Goal: Task Accomplishment & Management: Use online tool/utility

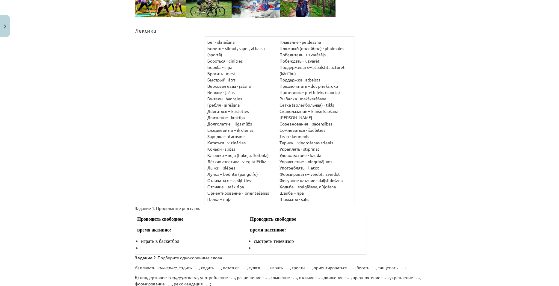
scroll to position [128, 0]
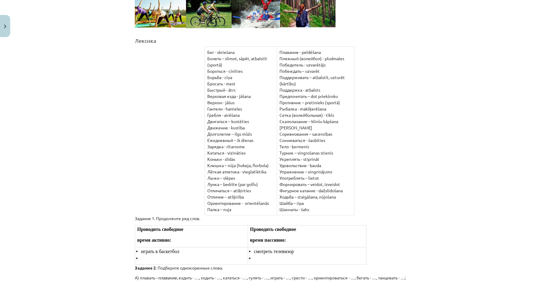
click at [469, 119] on div "Mācību tēma: Krievu valodas b1 - 11. klases 2. ieskaites mācību materiāls #2 Ле…" at bounding box center [279, 143] width 559 height 286
click at [476, 170] on div "Mācību tēma: Krievu valodas b1 - 11. klases 2. ieskaites mācību materiāls #2 Ле…" at bounding box center [279, 143] width 559 height 286
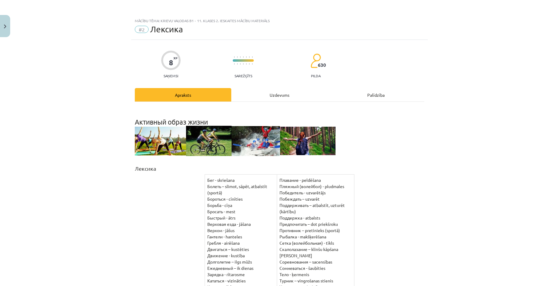
click at [279, 92] on div "Uzdevums" at bounding box center [279, 94] width 96 height 13
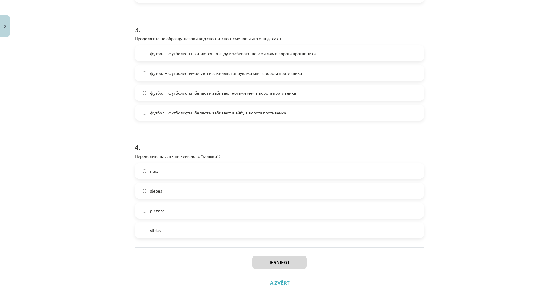
scroll to position [361, 0]
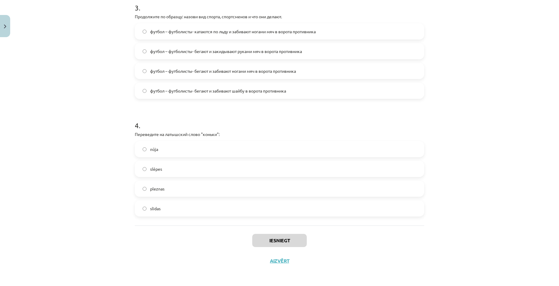
click at [173, 210] on label "slidas" at bounding box center [279, 208] width 288 height 15
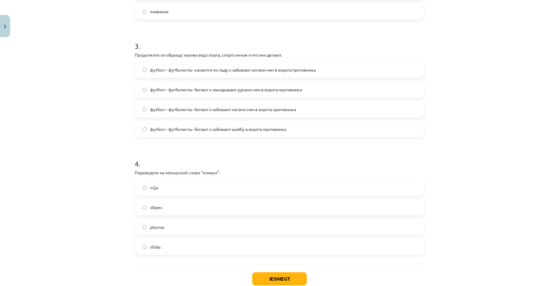
scroll to position [272, 0]
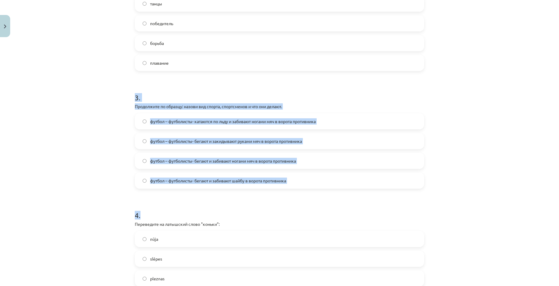
drag, startPoint x: 312, startPoint y: 192, endPoint x: 122, endPoint y: 93, distance: 214.4
click at [122, 93] on div "Mācību tēma: Krievu valodas b1 - 11. klases 2. ieskaites mācību materiāls #2 Ле…" at bounding box center [279, 143] width 559 height 286
click at [93, 116] on div "Mācību tēma: Krievu valodas b1 - 11. klases 2. ieskaites mācību materiāls #2 Ле…" at bounding box center [279, 143] width 559 height 286
click at [89, 153] on div "Mācību tēma: Krievu valodas b1 - 11. klases 2. ieskaites mācību materiāls #2 Ле…" at bounding box center [279, 143] width 559 height 286
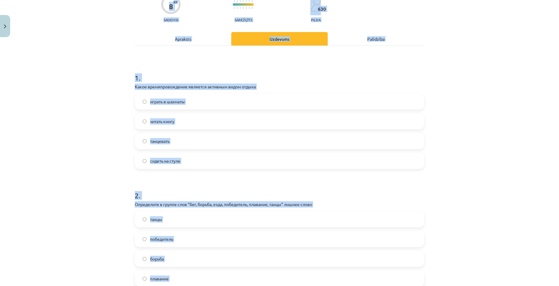
scroll to position [0, 0]
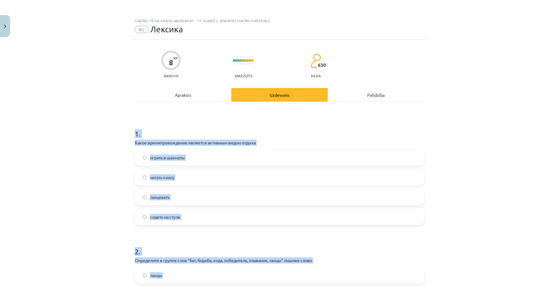
drag, startPoint x: 289, startPoint y: 184, endPoint x: 127, endPoint y: 133, distance: 169.5
click at [127, 133] on div "Mācību tēma: Krievu valodas b1 - 11. klases 2. ieskaites mācību materiāls #2 Ле…" at bounding box center [279, 143] width 559 height 286
copy form "0 . Lorem ipsumdolorsitame consecte adipisci elits doeius tempor i utlabor etdo…"
click at [266, 128] on h1 "1 ." at bounding box center [279, 128] width 289 height 19
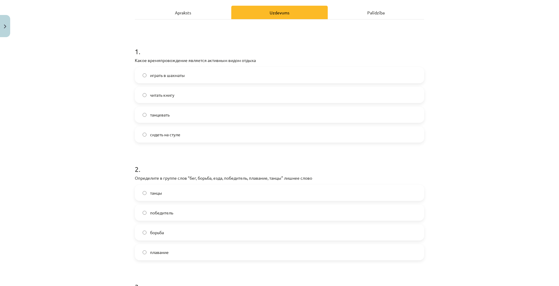
scroll to position [120, 0]
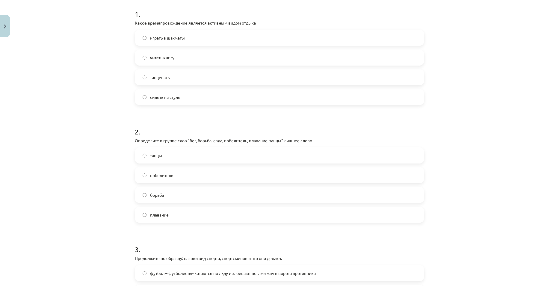
click at [184, 81] on label "танцевать" at bounding box center [279, 77] width 288 height 15
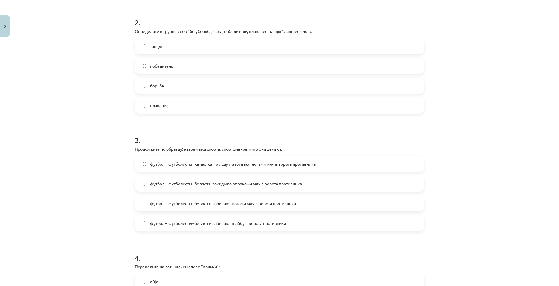
scroll to position [240, 0]
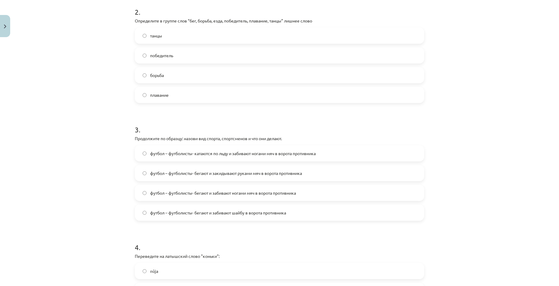
click at [164, 56] on span "победитель" at bounding box center [161, 55] width 23 height 6
click at [296, 192] on label "футбол – футболисты- бегают и забивают ногами мяч в ворота противника" at bounding box center [279, 192] width 288 height 15
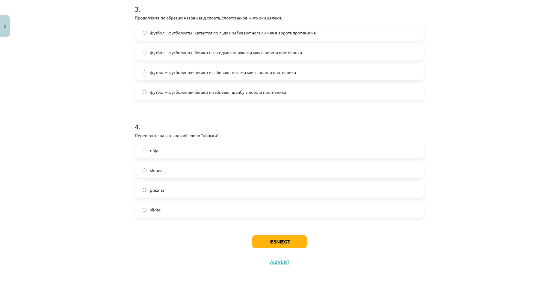
scroll to position [361, 0]
click at [293, 240] on button "Iesniegt" at bounding box center [279, 240] width 55 height 13
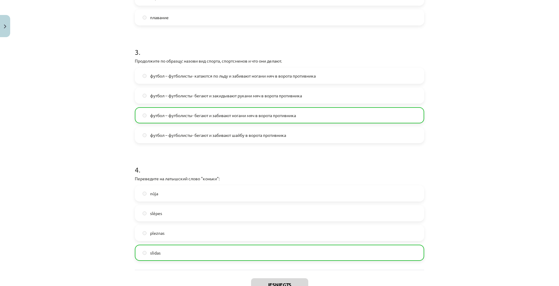
scroll to position [381, 0]
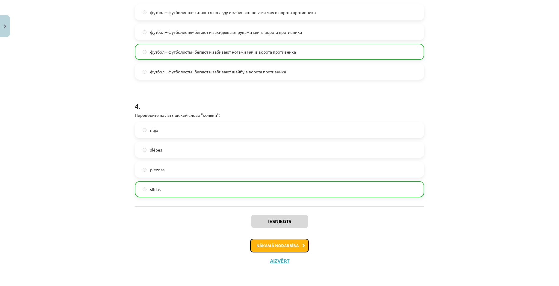
click at [288, 243] on button "Nākamā nodarbība" at bounding box center [279, 246] width 59 height 14
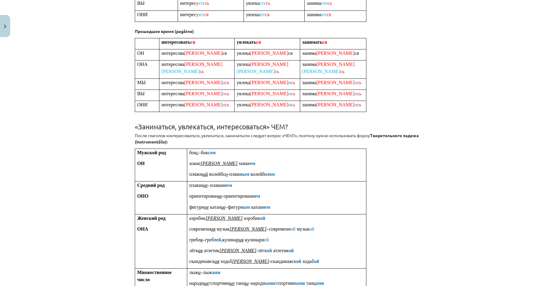
scroll to position [225, 0]
